Goal: Information Seeking & Learning: Learn about a topic

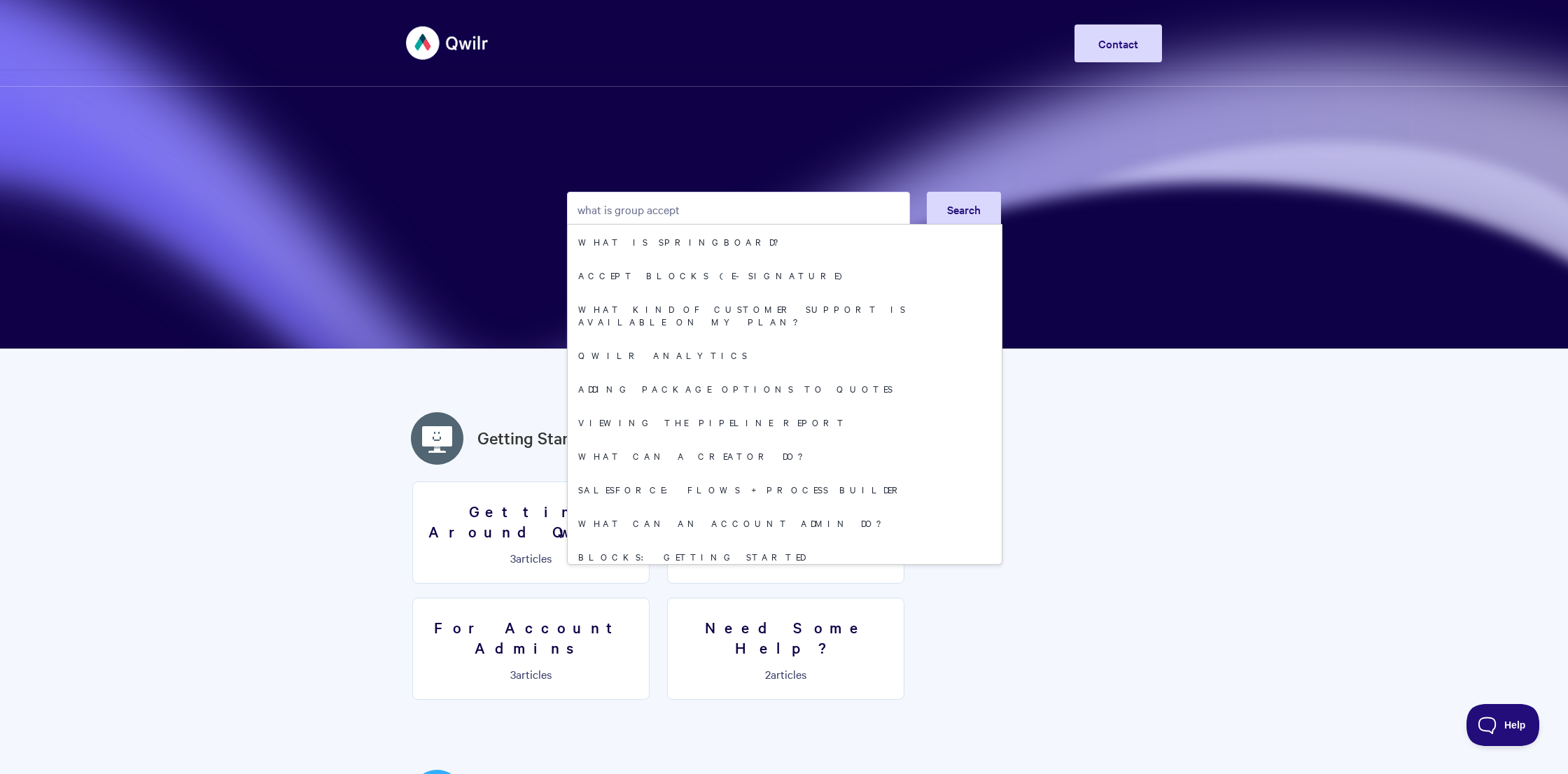
type input "what is group accept?"
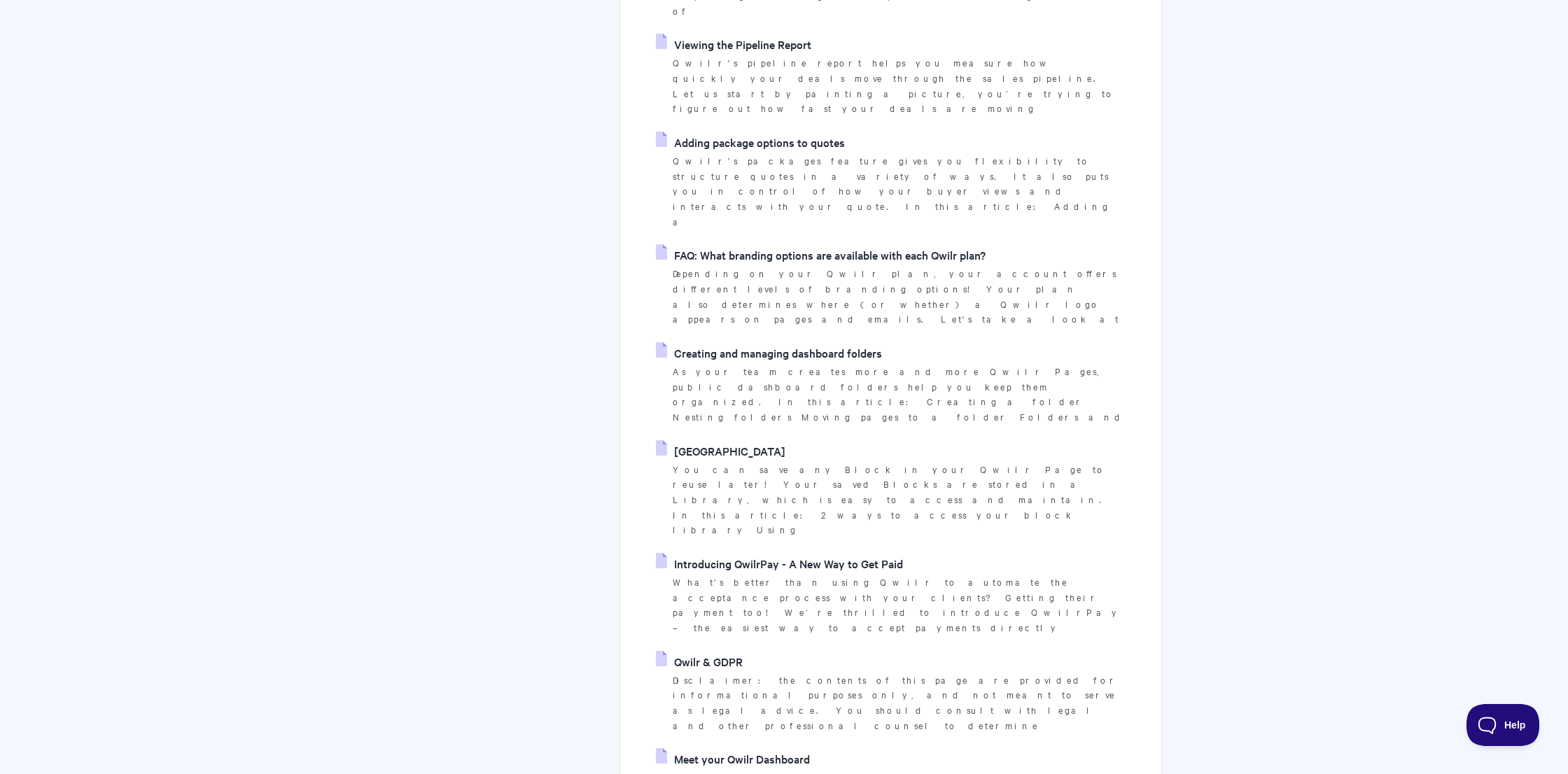
scroll to position [923, 0]
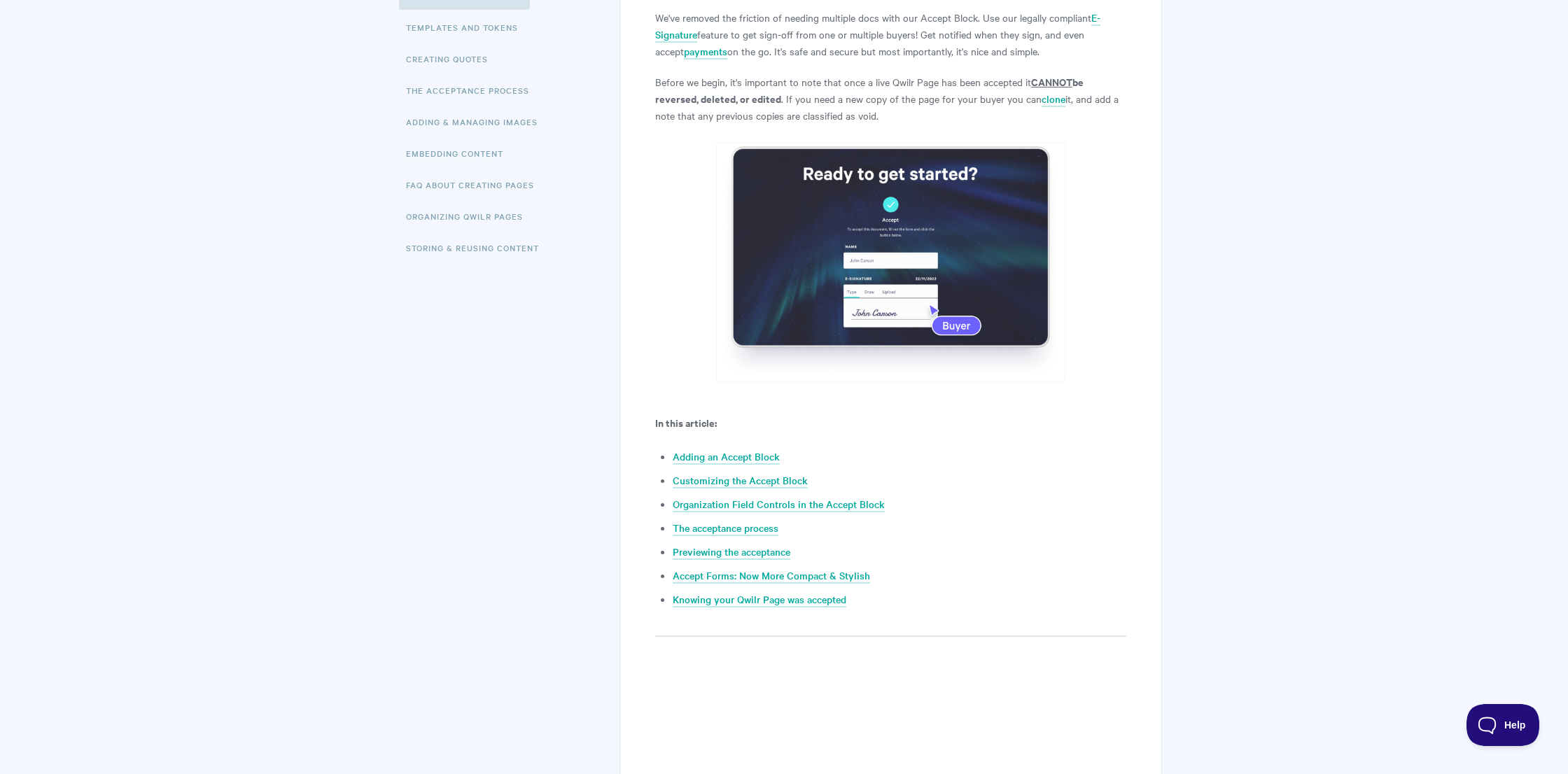
scroll to position [587, 0]
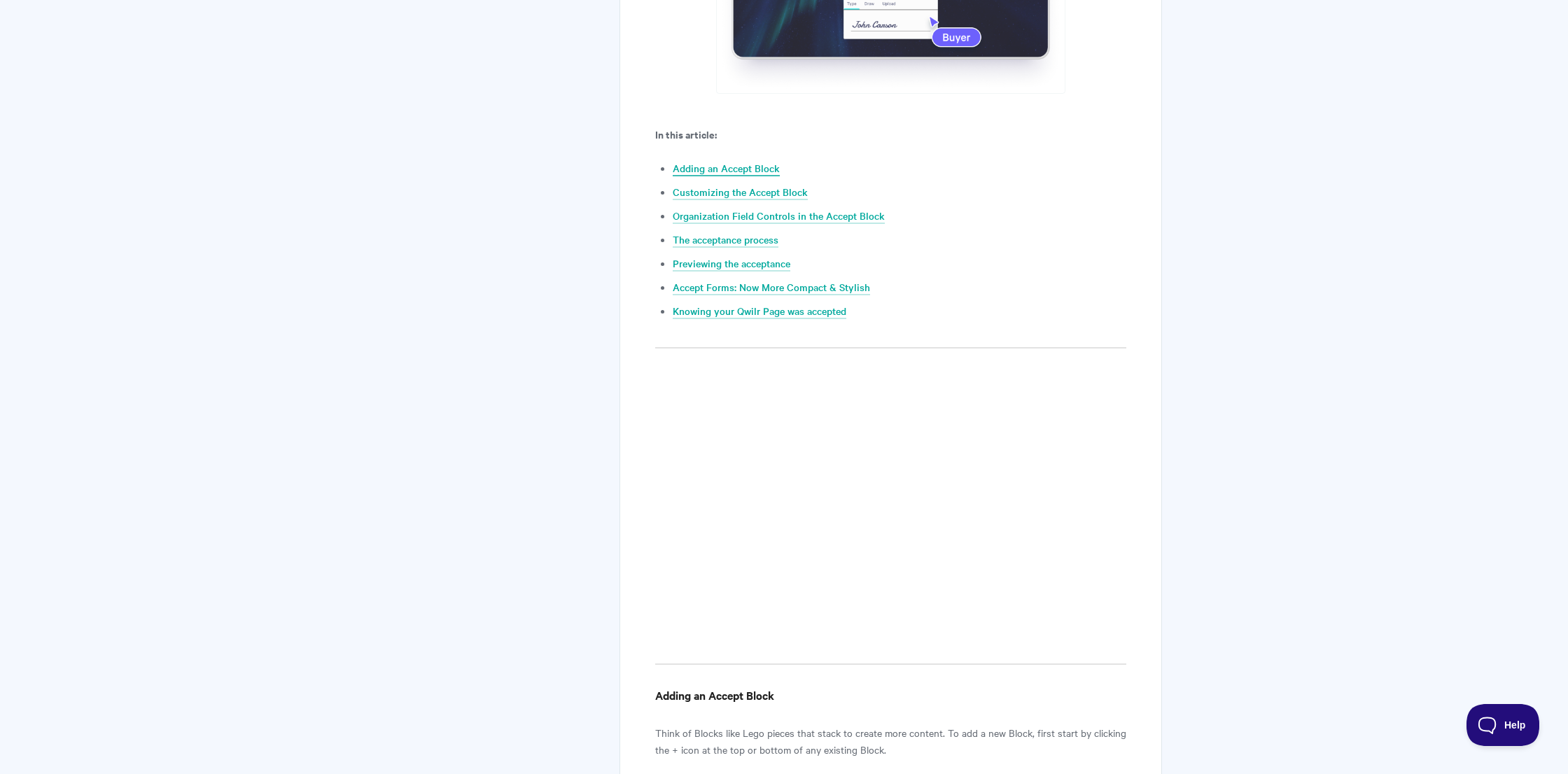
click at [759, 167] on link "Adding an Accept Block" at bounding box center [725, 168] width 107 height 15
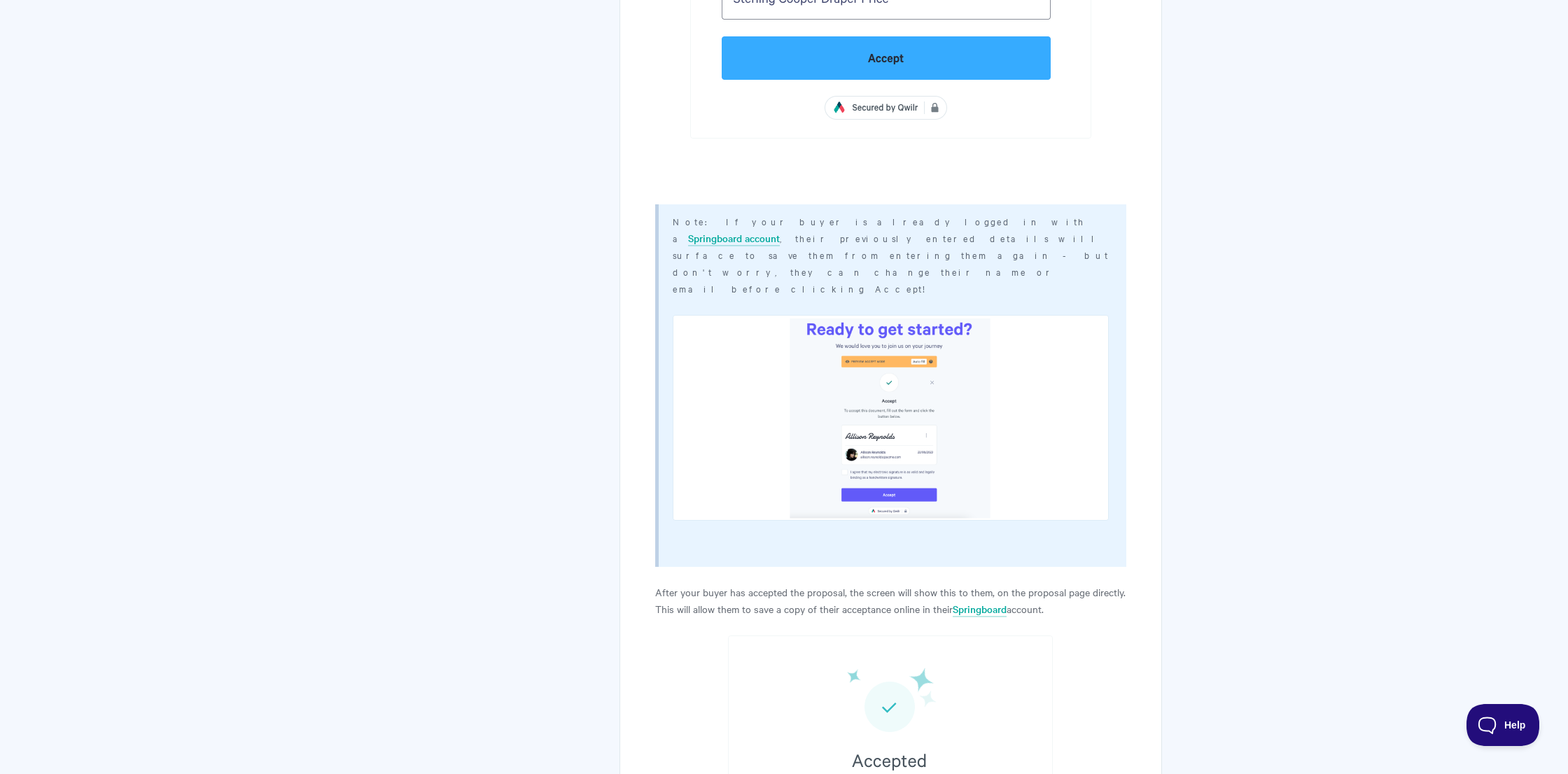
scroll to position [6396, 0]
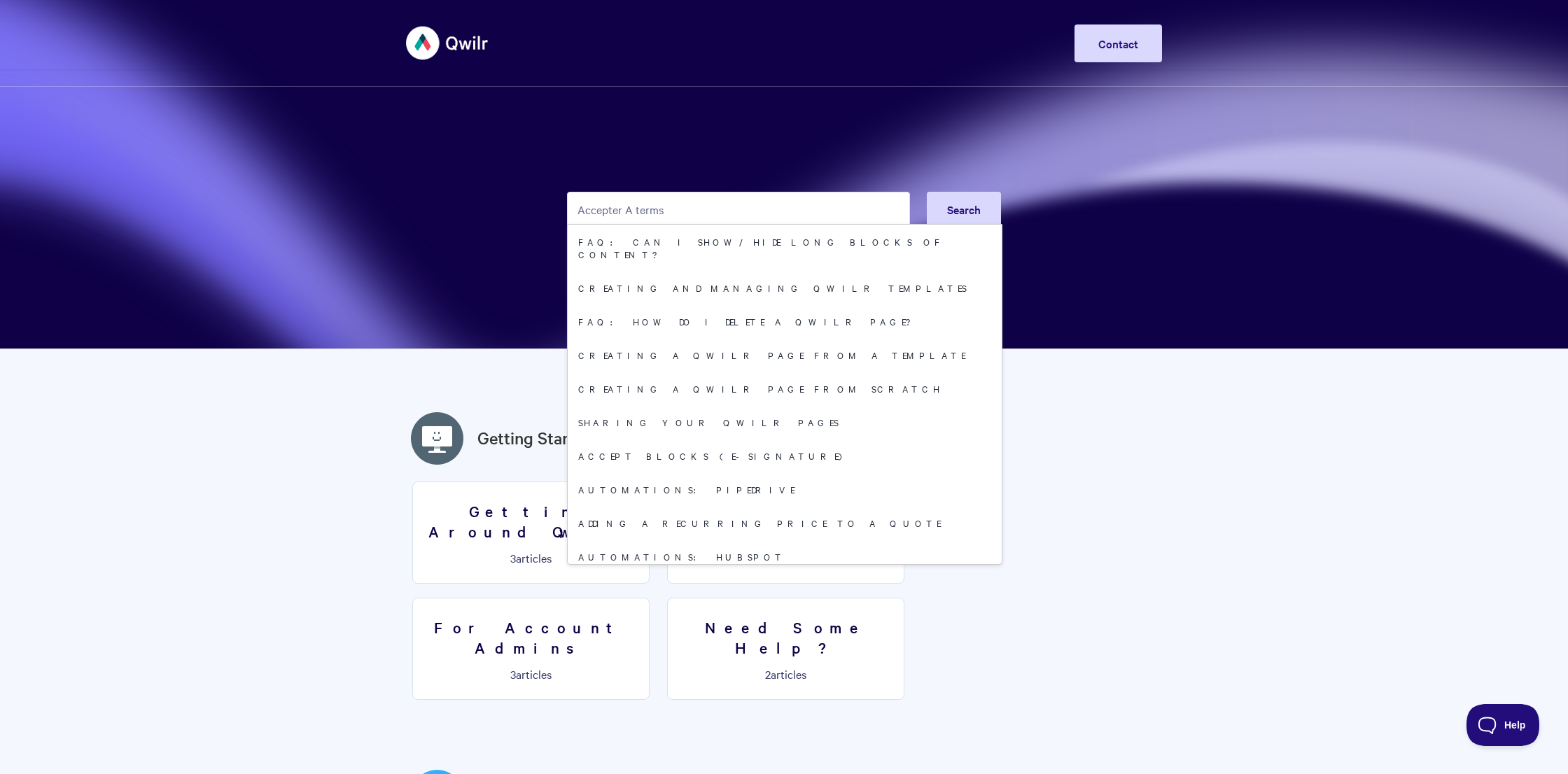
scroll to position [7, 0]
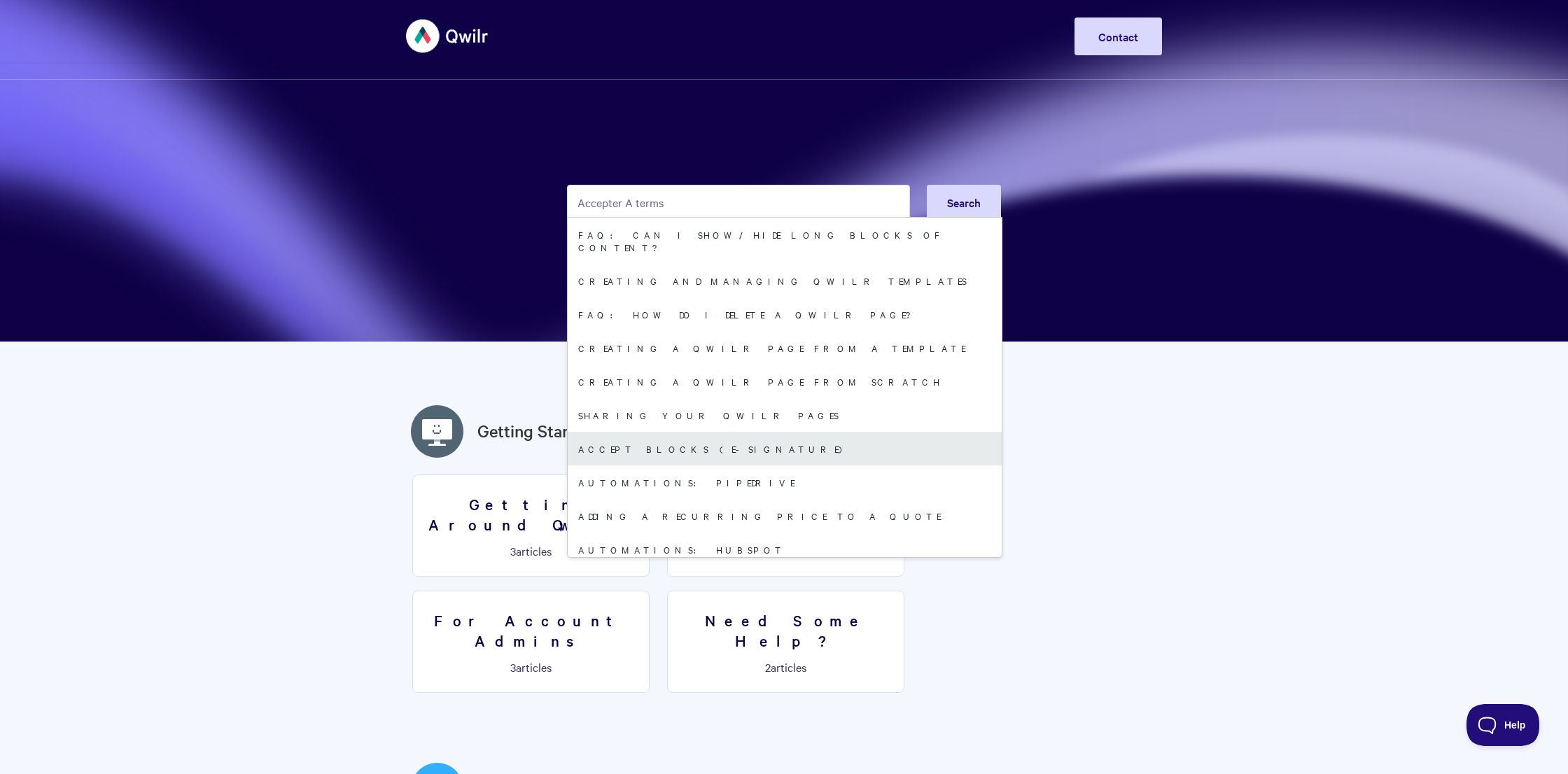
type input "Accepter A terms"
click at [661, 440] on link "Accept Blocks (E-Signature)" at bounding box center [784, 449] width 434 height 33
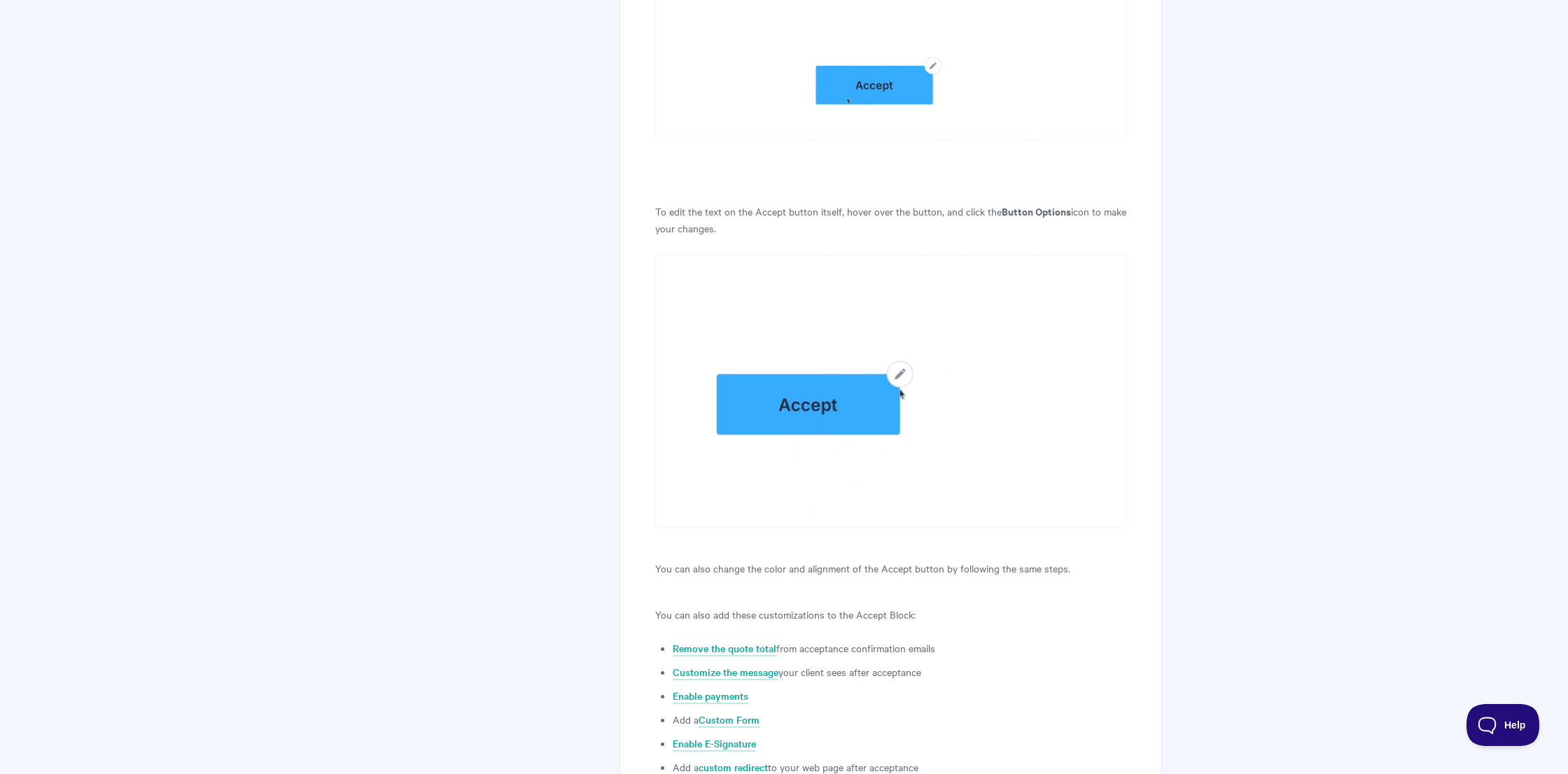
scroll to position [3003, 0]
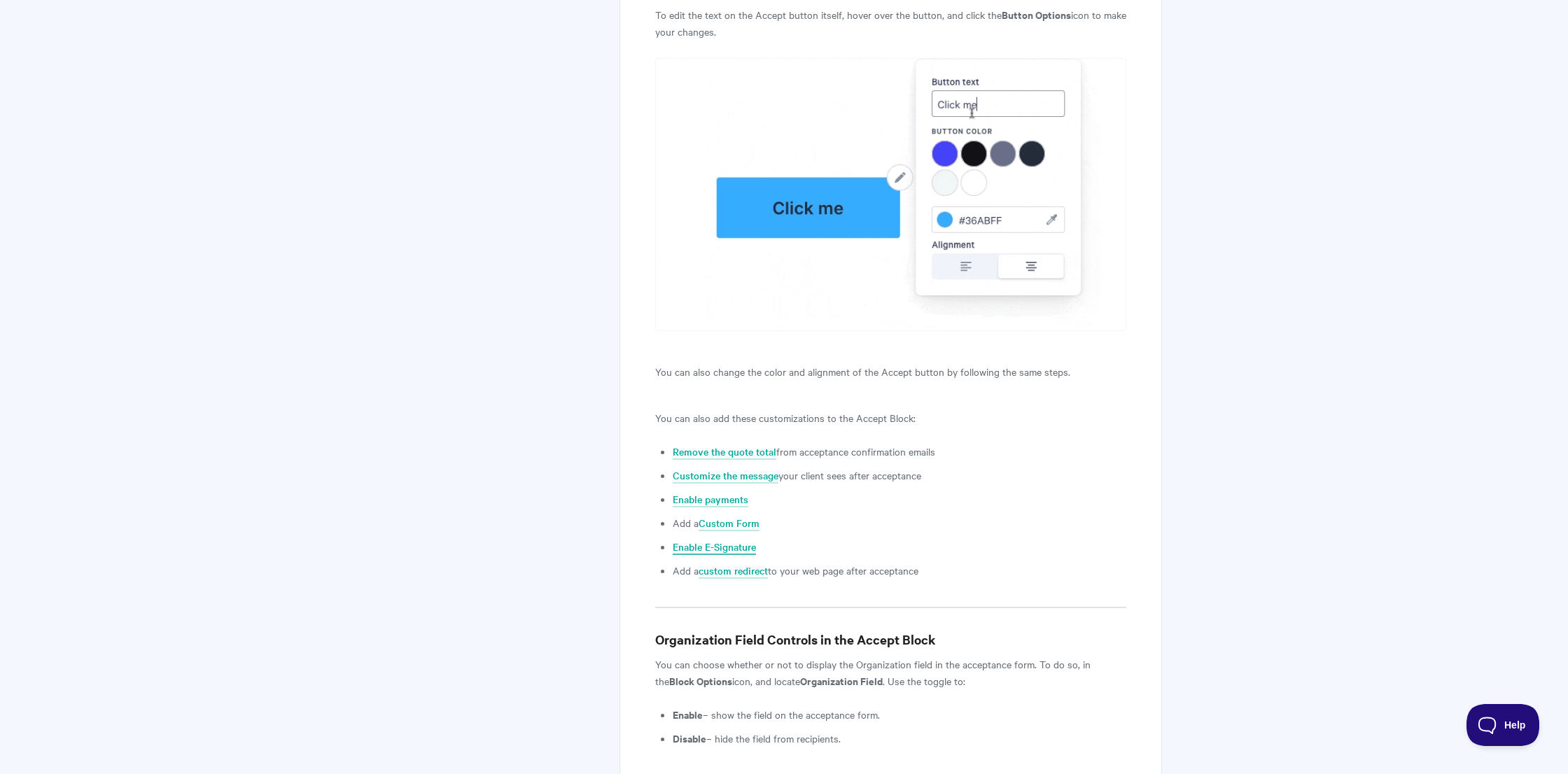
click at [726, 546] on link "Enable E-Signature" at bounding box center [714, 548] width 83 height 15
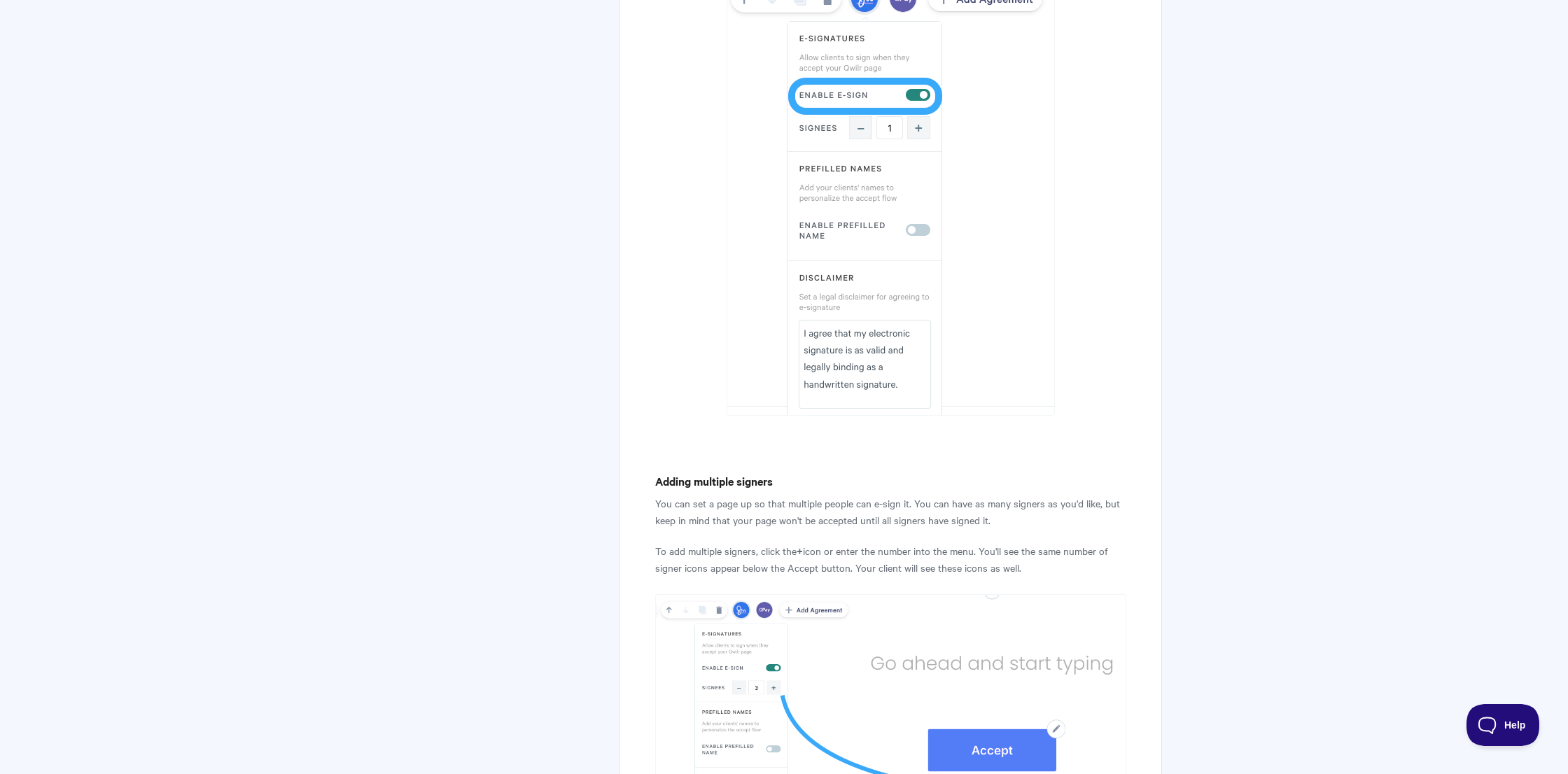
scroll to position [1613, 0]
